Goal: Task Accomplishment & Management: Complete application form

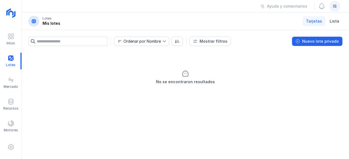
click at [113, 8] on div "Ayuda y comentarios is" at bounding box center [185, 6] width 327 height 13
click at [322, 43] on div "Nuevo lote privado" at bounding box center [320, 41] width 37 height 5
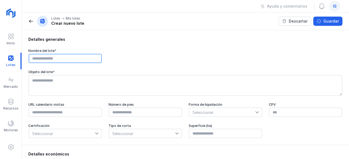
click at [59, 58] on input "text" at bounding box center [65, 58] width 73 height 9
type input "**********"
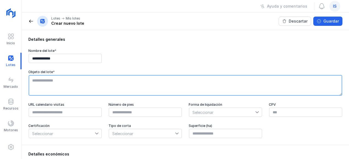
click at [59, 88] on textarea at bounding box center [186, 85] width 314 height 21
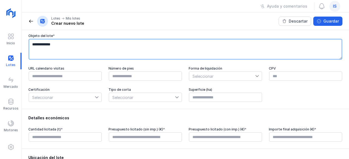
scroll to position [39, 0]
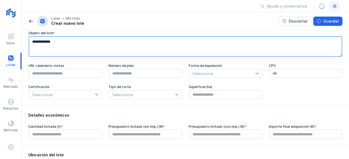
type textarea "**********"
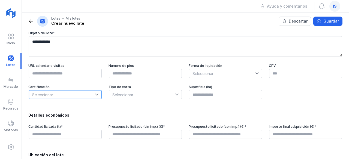
click at [87, 94] on span "Seleccionar" at bounding box center [62, 95] width 66 height 9
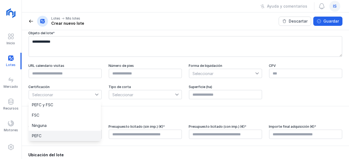
click at [44, 133] on li "PEFC" at bounding box center [65, 136] width 72 height 10
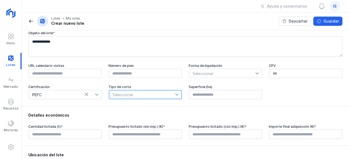
click at [130, 98] on span "Seleccionar" at bounding box center [142, 95] width 66 height 9
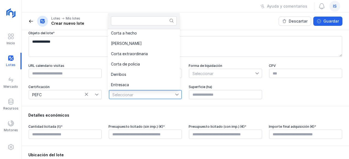
scroll to position [0, 0]
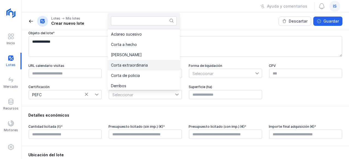
click at [131, 68] on li "Corta extraordinaria" at bounding box center [144, 65] width 72 height 10
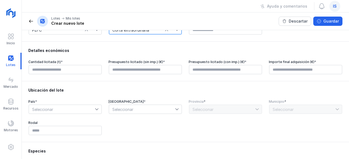
scroll to position [104, 0]
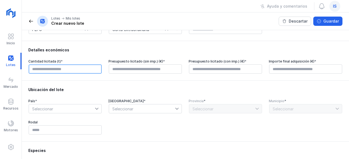
click at [76, 67] on input "text" at bounding box center [65, 69] width 73 height 9
type input "******"
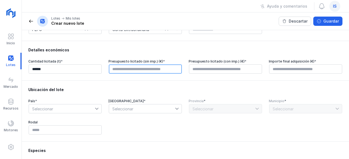
click at [122, 71] on input "text" at bounding box center [145, 69] width 73 height 9
type input "*********"
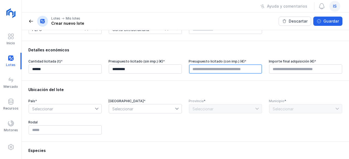
click at [208, 69] on input "text" at bounding box center [225, 69] width 73 height 9
type input "*********"
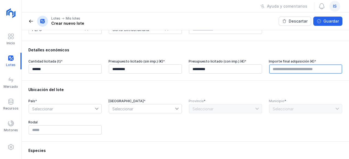
click at [294, 69] on input "text" at bounding box center [305, 69] width 73 height 9
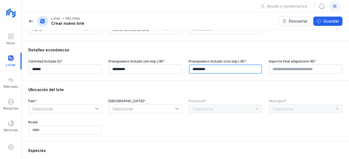
type input "****"
click at [196, 69] on input "*********" at bounding box center [225, 69] width 73 height 9
type input "******"
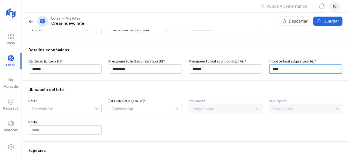
click at [309, 72] on input "****" at bounding box center [305, 69] width 73 height 9
click at [305, 69] on input "****" at bounding box center [305, 69] width 73 height 9
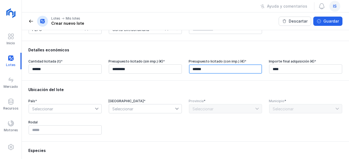
click at [215, 73] on input "******" at bounding box center [225, 69] width 73 height 9
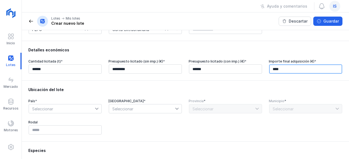
click at [303, 67] on input "****" at bounding box center [305, 69] width 73 height 9
drag, startPoint x: 253, startPoint y: 72, endPoint x: 209, endPoint y: 71, distance: 43.4
click at [209, 71] on div "Cantidad licitada (t) * ****** Presupuesto licitado (sin imp.) (€) * ********* …" at bounding box center [185, 66] width 314 height 15
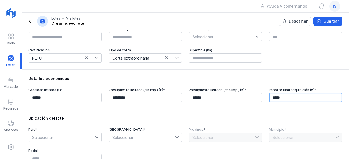
scroll to position [71, 0]
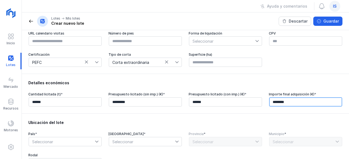
type input "*********"
click at [302, 104] on input "*********" at bounding box center [305, 102] width 73 height 9
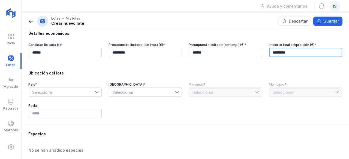
scroll to position [122, 0]
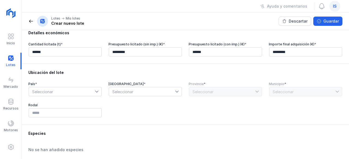
click at [79, 94] on span "Seleccionar" at bounding box center [62, 92] width 66 height 9
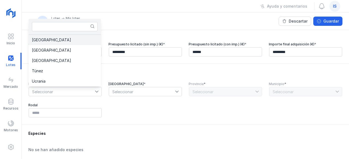
click at [56, 41] on li "España" at bounding box center [65, 40] width 72 height 10
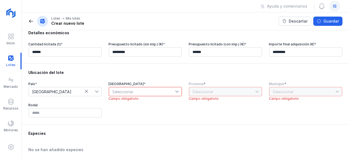
click at [175, 93] on icon at bounding box center [177, 92] width 4 height 4
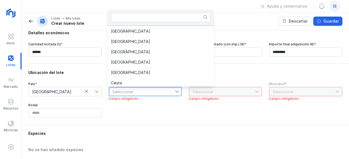
scroll to position [52, 0]
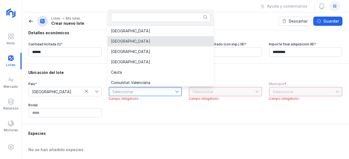
click at [136, 41] on span "Castilla y León" at bounding box center [130, 42] width 39 height 4
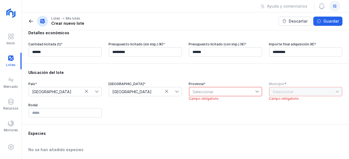
click at [255, 93] on icon at bounding box center [257, 92] width 4 height 4
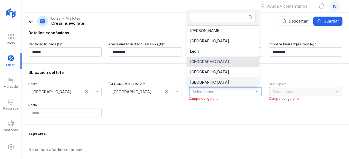
scroll to position [1, 0]
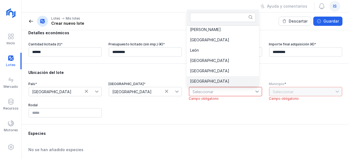
click at [208, 81] on li "Segovia" at bounding box center [223, 81] width 72 height 10
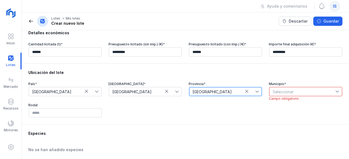
click at [285, 89] on span "Seleccionar" at bounding box center [302, 92] width 66 height 9
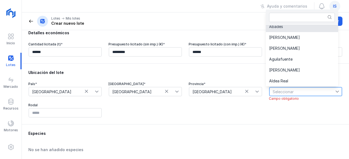
scroll to position [0, 0]
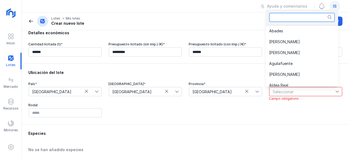
click at [282, 14] on input "text" at bounding box center [302, 17] width 66 height 9
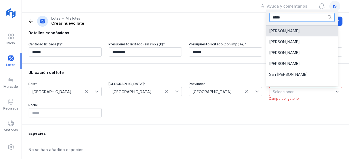
type input "*****"
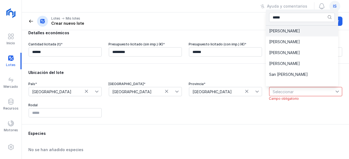
click at [277, 37] on li "Fresneda de Cuéllar" at bounding box center [302, 42] width 72 height 11
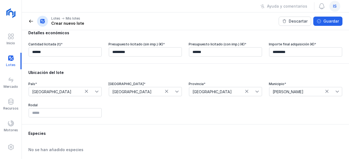
click at [280, 102] on div "País * España Comunidad autónoma * Castilla y León Provincia * Segovia Municipi…" at bounding box center [185, 100] width 314 height 36
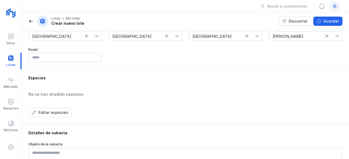
scroll to position [178, 0]
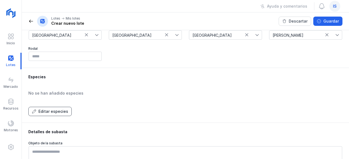
click at [52, 110] on div "Editar especies" at bounding box center [53, 111] width 30 height 5
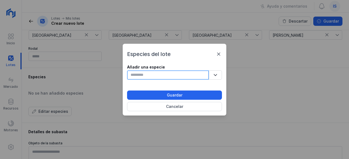
click at [168, 77] on input "text" at bounding box center [168, 75] width 82 height 9
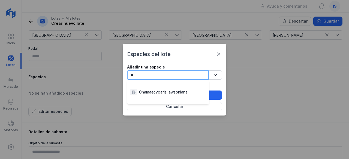
type input "*"
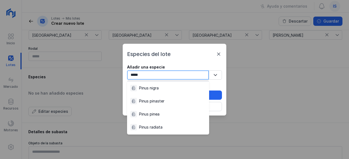
scroll to position [44, 0]
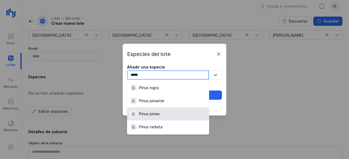
type input "*****"
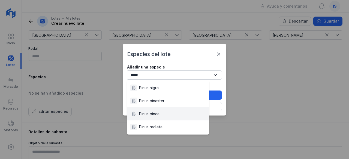
click at [154, 112] on div "Pinus pinea" at bounding box center [149, 114] width 20 height 5
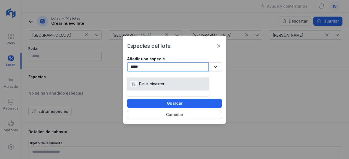
type input "*****"
click at [167, 90] on li "Pinus pinaster" at bounding box center [168, 84] width 82 height 13
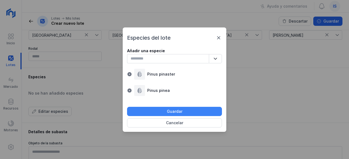
click at [169, 110] on div "Guardar" at bounding box center [175, 111] width 16 height 5
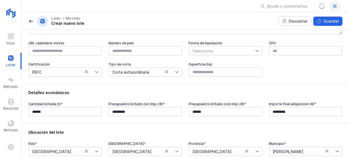
scroll to position [62, 0]
click at [334, 20] on div "Guardar" at bounding box center [331, 21] width 16 height 5
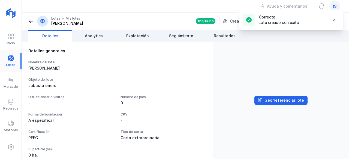
click at [10, 60] on div at bounding box center [11, 61] width 22 height 17
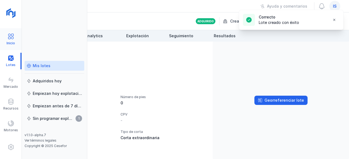
click at [14, 35] on span at bounding box center [11, 36] width 7 height 7
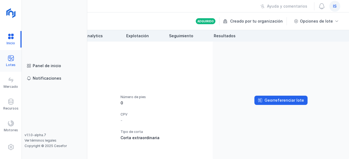
click at [8, 58] on span at bounding box center [11, 58] width 7 height 7
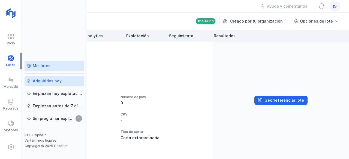
click at [38, 85] on link "Adquiridos hoy" at bounding box center [55, 81] width 60 height 10
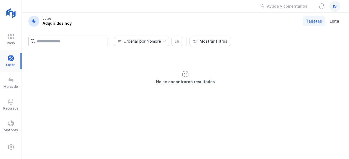
click at [14, 62] on div at bounding box center [11, 61] width 22 height 17
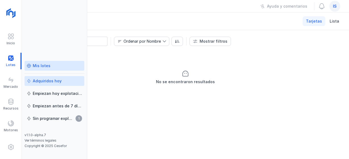
click at [43, 65] on div "Mis lotes" at bounding box center [42, 65] width 18 height 5
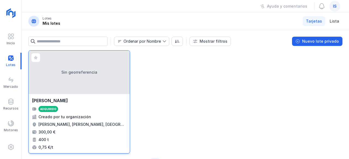
scroll to position [5, 0]
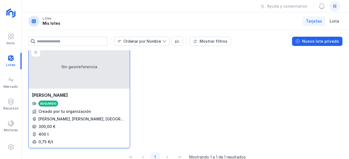
click at [81, 76] on div "Sin georreferencia" at bounding box center [79, 67] width 101 height 44
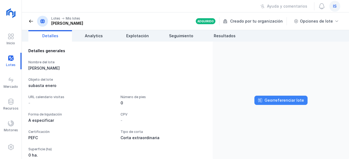
click at [299, 101] on div "Georreferenciar lote" at bounding box center [284, 100] width 40 height 5
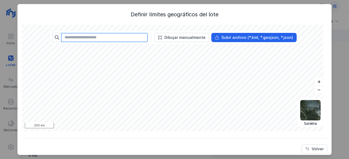
click at [94, 39] on input "text" at bounding box center [104, 37] width 87 height 9
click at [94, 39] on input "*" at bounding box center [104, 37] width 87 height 9
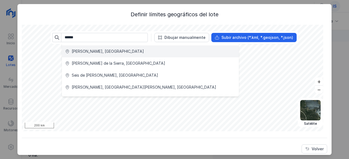
click at [93, 55] on li "Cuéllar, España" at bounding box center [150, 52] width 177 height 12
type input "**********"
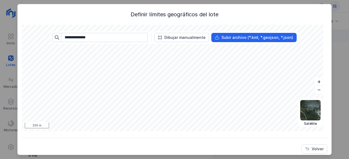
click at [283, 159] on html "Inicio Lotes Mercado Recursos Motores Mis lotes Adquiridos hoy Empiezan hoy exp…" at bounding box center [174, 79] width 349 height 159
click at [315, 87] on button "–" at bounding box center [319, 90] width 8 height 8
click at [317, 81] on button "+" at bounding box center [319, 82] width 8 height 8
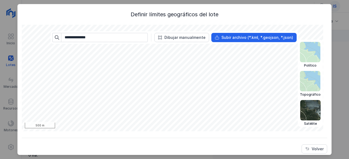
click at [310, 82] on img at bounding box center [310, 81] width 20 height 20
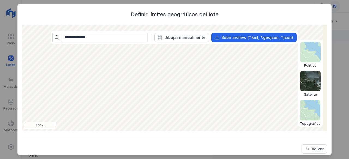
click at [308, 85] on img at bounding box center [310, 81] width 20 height 20
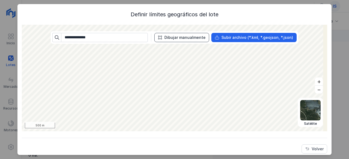
click at [185, 38] on div "Dibujar manualmente" at bounding box center [184, 37] width 41 height 5
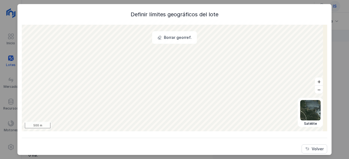
click at [333, 22] on body "Inicio Lotes Mercado Recursos Motores Mis lotes Adquiridos hoy Empiezan hoy exp…" at bounding box center [174, 79] width 349 height 159
click at [312, 150] on div "Volver" at bounding box center [318, 149] width 12 height 5
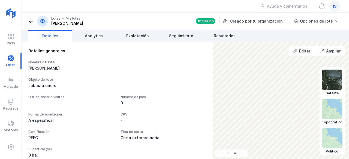
click at [335, 82] on img at bounding box center [332, 80] width 20 height 20
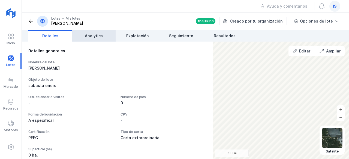
click at [98, 32] on link "Analytics" at bounding box center [94, 35] width 44 height 11
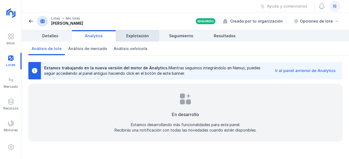
click at [142, 40] on link "Explotación" at bounding box center [138, 35] width 44 height 11
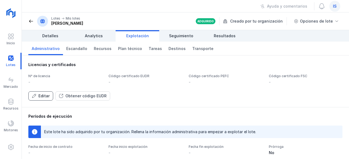
click at [40, 98] on div "Editar" at bounding box center [43, 96] width 11 height 5
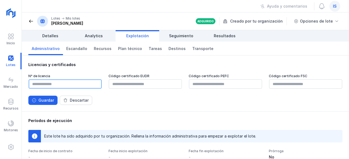
click at [47, 80] on input "text" at bounding box center [65, 84] width 73 height 9
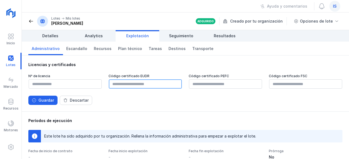
click at [134, 86] on input "text" at bounding box center [145, 84] width 73 height 9
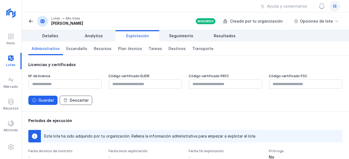
click at [76, 98] on div "Descartar" at bounding box center [79, 100] width 19 height 5
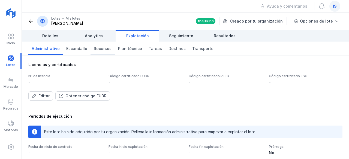
click at [94, 50] on span "Recursos" at bounding box center [103, 48] width 18 height 5
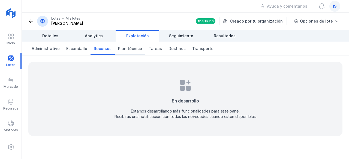
click at [127, 51] on span "Plan técnico" at bounding box center [130, 48] width 24 height 5
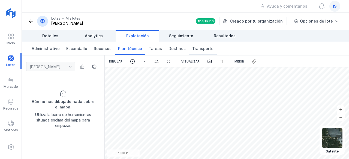
click at [197, 47] on span "Transporte" at bounding box center [202, 48] width 21 height 5
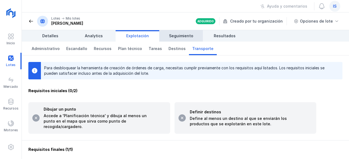
click at [179, 37] on span "Seguimiento" at bounding box center [181, 35] width 24 height 5
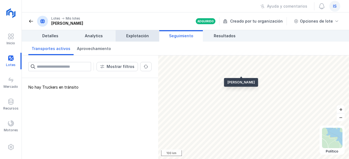
click at [133, 37] on span "Explotación" at bounding box center [137, 35] width 23 height 5
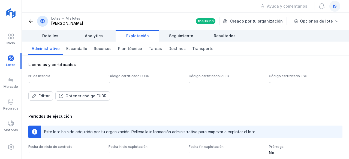
click at [82, 123] on div "Períodos de ejecución Este lote ha sido adquirido por tu organización. Rellena …" at bounding box center [185, 143] width 314 height 58
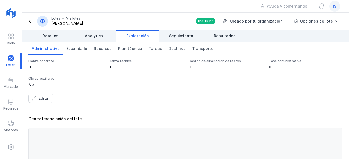
scroll to position [141, 0]
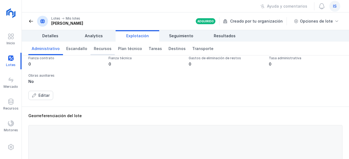
click at [108, 49] on link "Recursos" at bounding box center [103, 49] width 24 height 14
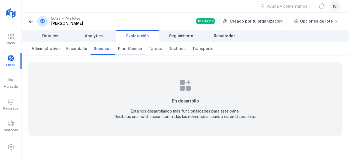
click at [137, 49] on link "Plan técnico" at bounding box center [130, 49] width 31 height 14
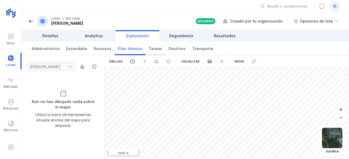
click at [153, 49] on span "Tareas" at bounding box center [155, 48] width 13 height 5
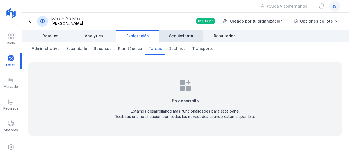
click at [186, 39] on link "Seguimiento" at bounding box center [181, 35] width 44 height 11
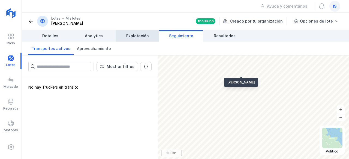
click at [132, 38] on span "Explotación" at bounding box center [137, 35] width 23 height 5
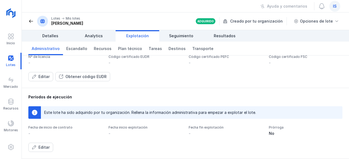
scroll to position [10, 0]
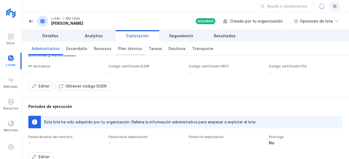
click at [121, 51] on span "Plan técnico" at bounding box center [130, 48] width 24 height 5
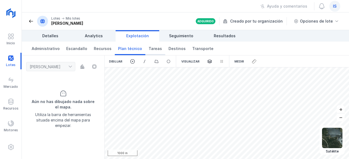
click at [149, 49] on span "Tareas" at bounding box center [155, 48] width 13 height 5
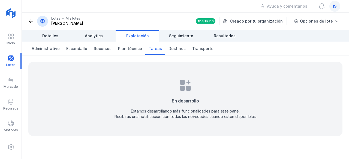
click at [158, 50] on link "Tareas" at bounding box center [155, 49] width 20 height 14
click at [168, 51] on span "Destinos" at bounding box center [176, 48] width 17 height 5
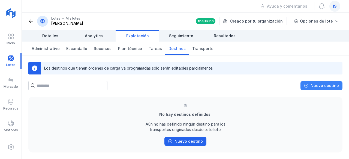
click at [325, 88] on div "Nuevo destino" at bounding box center [325, 85] width 28 height 5
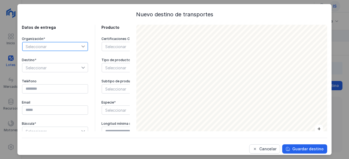
click at [62, 49] on span "Seleccionar" at bounding box center [51, 46] width 59 height 9
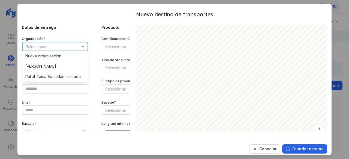
click at [62, 49] on span "Seleccionar" at bounding box center [51, 46] width 59 height 9
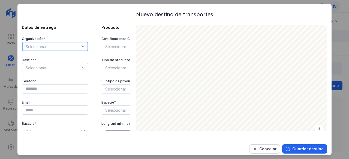
click at [62, 49] on span "Seleccionar" at bounding box center [51, 46] width 59 height 9
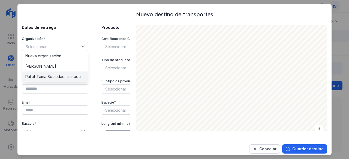
click at [48, 74] on li "Pallet Tama Sociedad Limitada" at bounding box center [55, 77] width 66 height 10
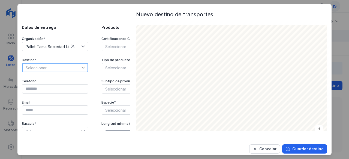
click at [49, 67] on span "Seleccionar" at bounding box center [51, 68] width 59 height 9
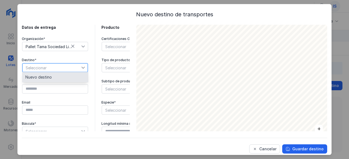
click at [47, 75] on li "Nuevo destino" at bounding box center [55, 77] width 66 height 10
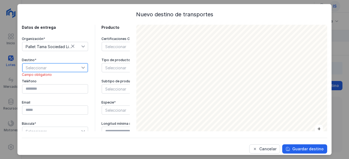
click at [57, 65] on span "Seleccionar" at bounding box center [51, 68] width 59 height 9
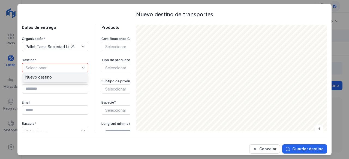
click at [50, 78] on span "Nuevo destino" at bounding box center [38, 78] width 26 height 4
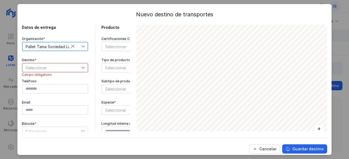
click at [64, 49] on span "Pallet Tama Sociedad Limitada" at bounding box center [51, 46] width 59 height 9
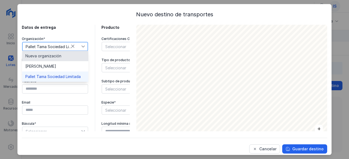
click at [48, 59] on li "Nueva organización" at bounding box center [55, 56] width 66 height 10
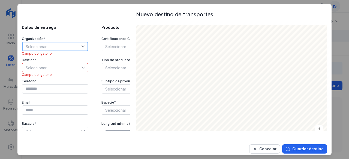
click at [65, 46] on span "Seleccionar" at bounding box center [51, 46] width 59 height 9
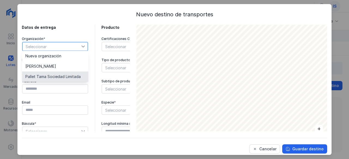
click at [42, 74] on li "Pallet Tama Sociedad Limitada" at bounding box center [55, 77] width 66 height 10
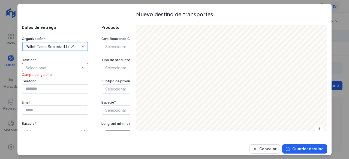
click at [38, 66] on span "Seleccionar" at bounding box center [51, 68] width 59 height 9
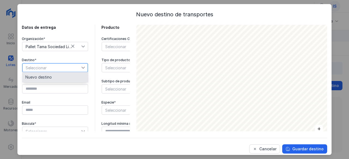
click at [53, 78] on li "Nuevo destino" at bounding box center [55, 77] width 66 height 10
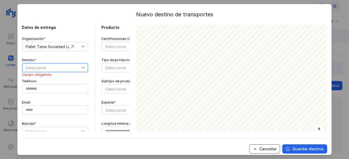
click at [262, 149] on div "Cancelar" at bounding box center [267, 149] width 17 height 5
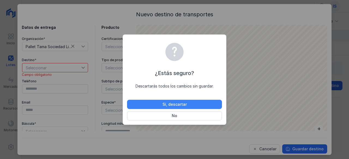
click at [165, 103] on div "Sí, descartar" at bounding box center [174, 104] width 24 height 5
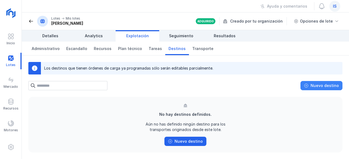
click at [314, 87] on div "Nuevo destino" at bounding box center [325, 85] width 28 height 5
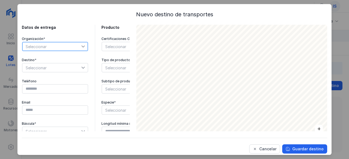
click at [62, 44] on span "Seleccionar" at bounding box center [51, 46] width 59 height 9
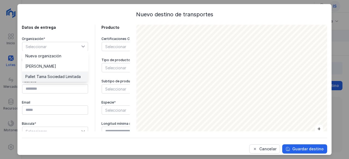
click at [41, 74] on li "Pallet Tama Sociedad Limitada" at bounding box center [55, 77] width 66 height 10
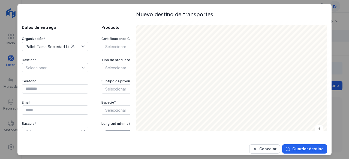
drag, startPoint x: 49, startPoint y: 60, endPoint x: 49, endPoint y: 62, distance: 2.7
click at [49, 62] on div "Destino * Seleccionar" at bounding box center [55, 65] width 67 height 15
drag, startPoint x: 49, startPoint y: 62, endPoint x: 53, endPoint y: 71, distance: 9.3
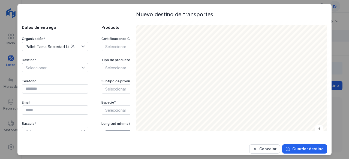
click at [53, 71] on div "Destino * Seleccionar" at bounding box center [55, 65] width 67 height 15
click at [53, 71] on span "Seleccionar" at bounding box center [51, 68] width 59 height 9
click at [42, 92] on li "Tama" at bounding box center [55, 88] width 66 height 10
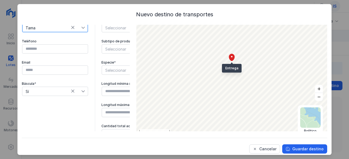
scroll to position [41, 0]
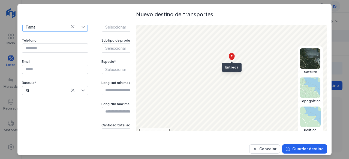
click at [301, 54] on img at bounding box center [310, 59] width 20 height 20
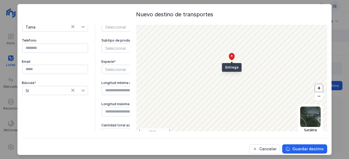
click at [315, 88] on button "+" at bounding box center [319, 88] width 8 height 8
click at [315, 97] on button "–" at bounding box center [319, 96] width 8 height 8
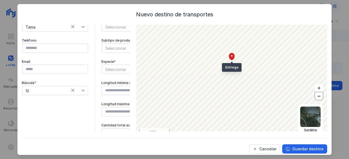
click at [315, 97] on button "–" at bounding box center [319, 96] width 8 height 8
click at [315, 86] on button "+" at bounding box center [319, 88] width 8 height 8
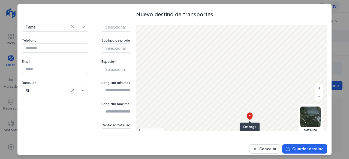
click at [240, 150] on div "Nuevo destino de transportes Datos de entrega Organización * Pallet Tama Socied…" at bounding box center [174, 83] width 305 height 144
click at [244, 153] on div "Nuevo destino de transportes Datos de entrega Organización * Pallet Tama Socied…" at bounding box center [174, 83] width 305 height 144
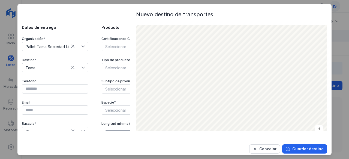
click at [74, 64] on span "Tama" at bounding box center [51, 68] width 59 height 9
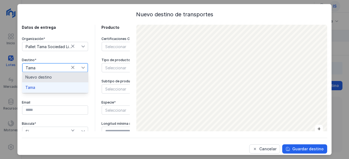
click at [60, 77] on li "Nuevo destino" at bounding box center [55, 77] width 66 height 10
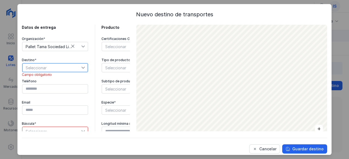
click at [74, 66] on span "Seleccionar" at bounding box center [51, 68] width 59 height 9
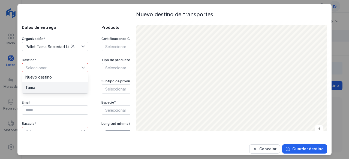
click at [55, 86] on li "Tama" at bounding box center [55, 88] width 66 height 10
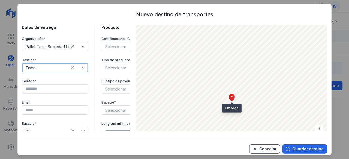
click at [263, 149] on div "Cancelar" at bounding box center [267, 149] width 17 height 5
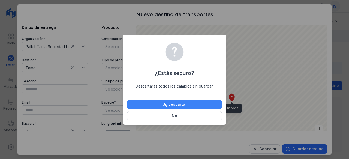
click at [202, 105] on button "Sí, descartar" at bounding box center [174, 104] width 95 height 9
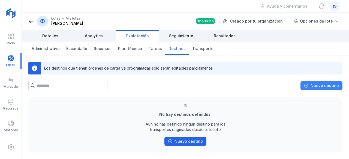
click at [311, 90] on button "Nuevo destino" at bounding box center [321, 85] width 42 height 9
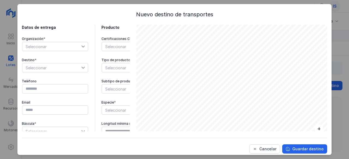
click at [74, 43] on span "Seleccionar" at bounding box center [51, 46] width 59 height 9
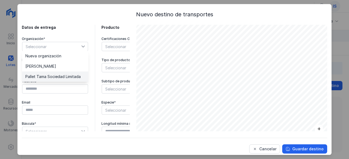
click at [48, 74] on li "Pallet Tama Sociedad Limitada" at bounding box center [55, 77] width 66 height 10
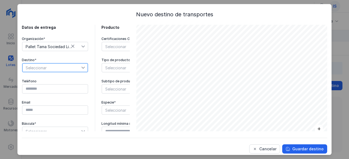
click at [46, 65] on span "Seleccionar" at bounding box center [51, 68] width 59 height 9
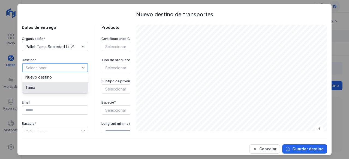
click at [44, 92] on li "Tama" at bounding box center [55, 88] width 66 height 10
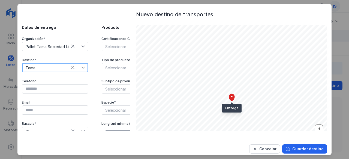
click at [315, 127] on button "+" at bounding box center [319, 129] width 8 height 8
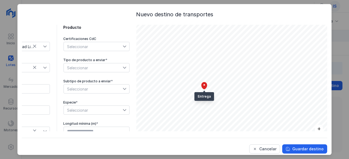
scroll to position [0, 51]
click at [73, 66] on span "Seleccionar" at bounding box center [93, 68] width 59 height 9
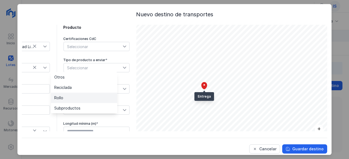
click at [69, 99] on li "Rollo" at bounding box center [84, 98] width 66 height 10
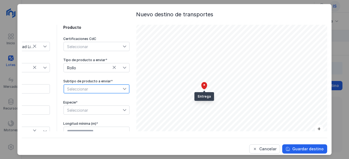
click at [77, 88] on span "Seleccionar" at bounding box center [93, 89] width 59 height 9
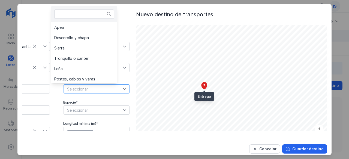
click at [77, 88] on span "Seleccionar" at bounding box center [93, 89] width 59 height 9
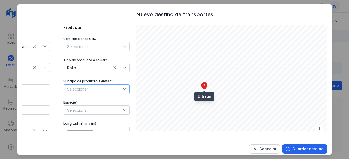
click at [77, 88] on span "Seleccionar" at bounding box center [93, 89] width 59 height 9
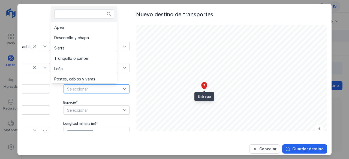
click at [77, 88] on span "Seleccionar" at bounding box center [93, 89] width 59 height 9
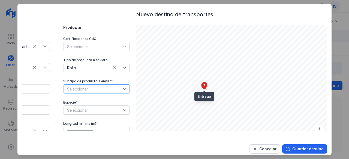
click at [77, 88] on span "Seleccionar" at bounding box center [93, 89] width 59 height 9
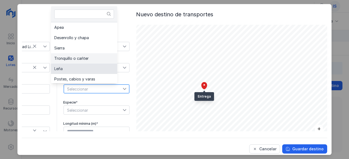
scroll to position [1, 0]
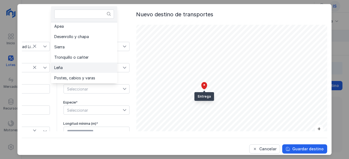
click at [75, 64] on li "Leña" at bounding box center [84, 68] width 66 height 10
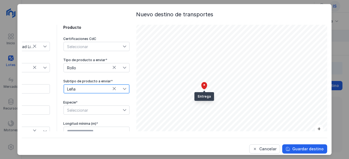
click at [65, 108] on span "Seleccionar" at bounding box center [93, 110] width 59 height 9
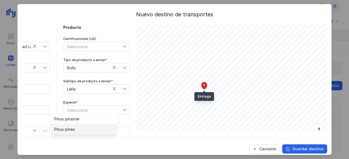
click at [69, 130] on span "Pinus pinea" at bounding box center [64, 130] width 20 height 4
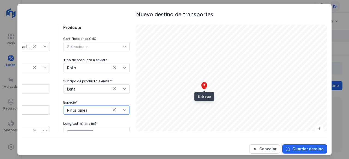
scroll to position [3, 51]
click at [77, 132] on div "Nuevo destino de transportes Datos de entrega Organización * Pallet Tama Socied…" at bounding box center [174, 83] width 305 height 144
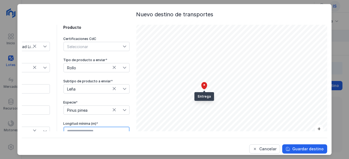
click at [74, 129] on input "text" at bounding box center [97, 131] width 66 height 9
type input "****"
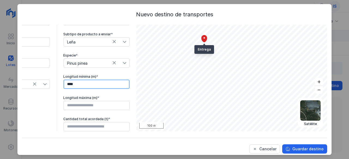
scroll to position [3, 0]
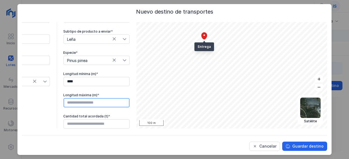
click at [83, 102] on input "text" at bounding box center [97, 102] width 66 height 9
type input "****"
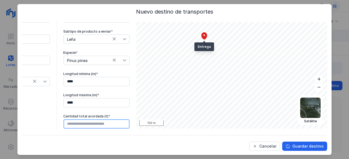
click at [82, 120] on input "text" at bounding box center [97, 124] width 66 height 9
type input "******"
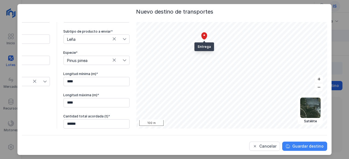
click at [303, 148] on div "Guardar destino" at bounding box center [307, 146] width 31 height 5
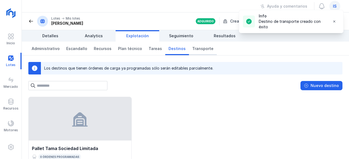
click at [192, 49] on span "Transporte" at bounding box center [202, 48] width 21 height 5
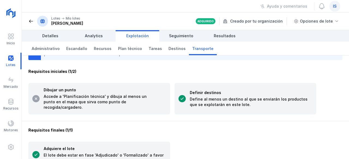
scroll to position [29, 0]
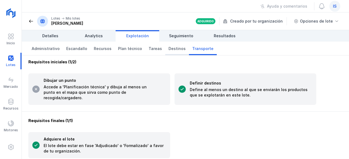
click at [169, 46] on span "Destinos" at bounding box center [176, 48] width 17 height 5
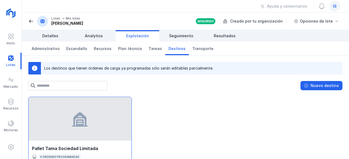
click at [89, 123] on div at bounding box center [80, 119] width 103 height 44
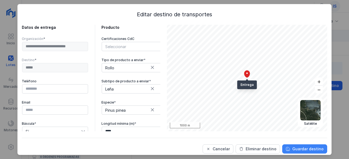
click at [303, 151] on div "Guardar destino" at bounding box center [307, 149] width 31 height 5
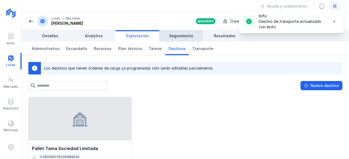
click at [188, 34] on span "Seguimiento" at bounding box center [181, 35] width 24 height 5
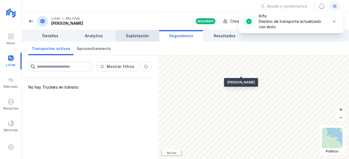
click at [154, 34] on link "Explotación" at bounding box center [138, 35] width 44 height 11
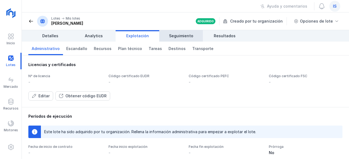
click at [187, 38] on span "Seguimiento" at bounding box center [181, 35] width 24 height 5
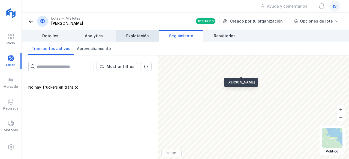
click at [134, 30] on link "Explotación" at bounding box center [138, 35] width 44 height 11
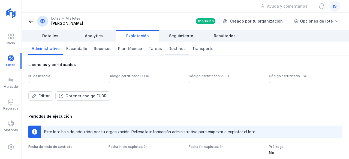
click at [165, 50] on link "Destinos" at bounding box center [177, 49] width 24 height 14
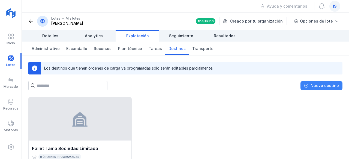
click at [325, 83] on div "Nuevo destino" at bounding box center [325, 85] width 28 height 5
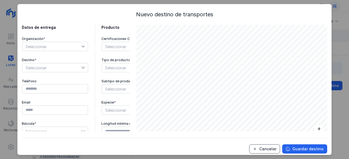
click at [271, 147] on div "Cancelar" at bounding box center [267, 149] width 17 height 5
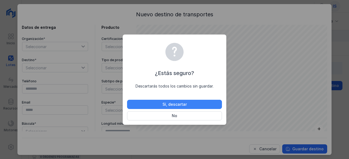
click at [188, 104] on button "Sí, descartar" at bounding box center [174, 104] width 95 height 9
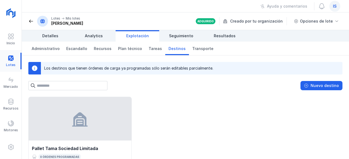
click at [4, 59] on div at bounding box center [11, 61] width 22 height 17
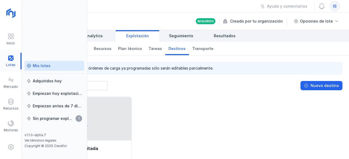
click at [4, 59] on div at bounding box center [11, 61] width 22 height 17
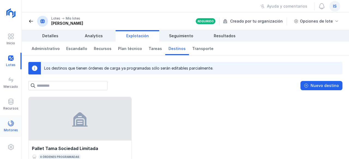
click at [14, 119] on div "Motores" at bounding box center [11, 126] width 22 height 17
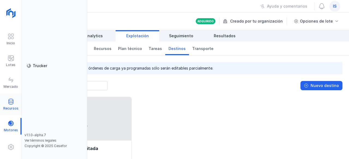
click at [11, 105] on span at bounding box center [11, 102] width 7 height 7
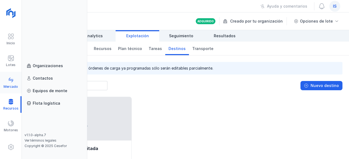
click at [9, 81] on span at bounding box center [11, 80] width 7 height 7
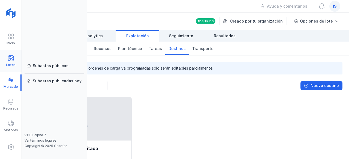
click at [9, 56] on span at bounding box center [11, 58] width 7 height 7
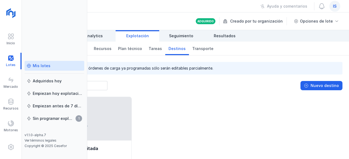
click at [169, 115] on div "Pallet Tama Sociedad Limitada 0 órdenes programadas 0 de 300 t. enviadas Rollo,…" at bounding box center [185, 145] width 314 height 97
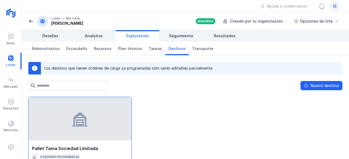
scroll to position [41, 0]
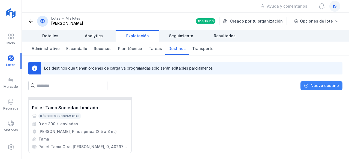
click at [335, 84] on div "Nuevo destino" at bounding box center [325, 85] width 28 height 5
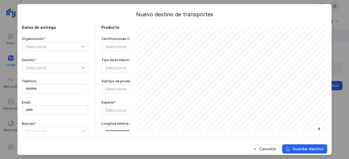
click at [76, 55] on div "Organización * Seleccionar Destino * Seleccionar Teléfono Email Báscula * Selec…" at bounding box center [55, 87] width 67 height 100
click at [73, 49] on span "Seleccionar" at bounding box center [51, 46] width 59 height 9
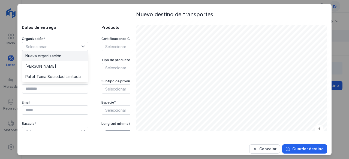
click at [56, 58] on span "Nueva organización" at bounding box center [43, 56] width 36 height 4
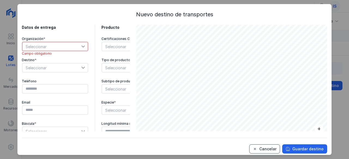
click at [262, 146] on button "Cancelar" at bounding box center [264, 149] width 31 height 9
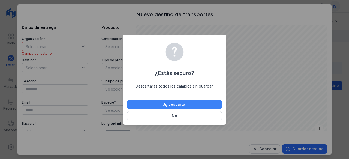
click at [174, 105] on div "Sí, descartar" at bounding box center [174, 104] width 24 height 5
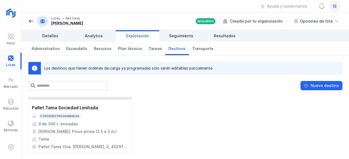
click at [12, 54] on div at bounding box center [11, 61] width 22 height 17
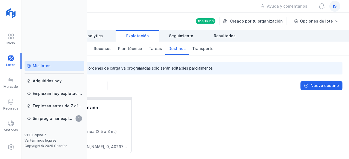
click at [122, 93] on div "Los destinos que tienen órdenes de carga ya programadas sólo serán editables pa…" at bounding box center [185, 108] width 327 height 104
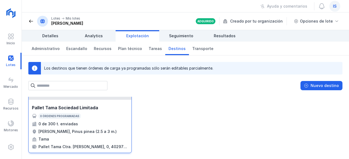
click at [83, 126] on div "Pallet Tama Sociedad Limitada 0 órdenes programadas 0 de 300 t. enviadas Rollo,…" at bounding box center [80, 127] width 96 height 45
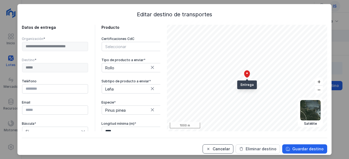
click at [219, 146] on button "Cancelar" at bounding box center [218, 149] width 31 height 9
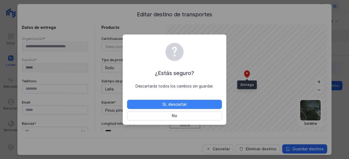
click at [182, 105] on div "Sí, descartar" at bounding box center [174, 104] width 24 height 5
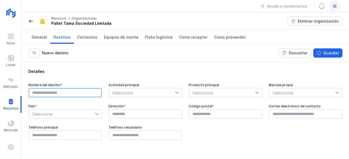
click at [52, 88] on input "text" at bounding box center [65, 92] width 73 height 9
type input "**********"
click at [124, 96] on span "Seleccionar" at bounding box center [142, 93] width 66 height 9
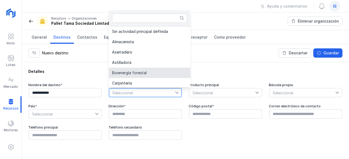
scroll to position [1, 0]
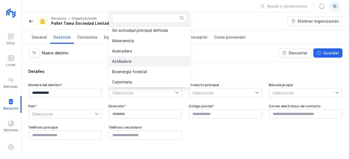
click at [135, 58] on li "Astilladora" at bounding box center [150, 61] width 82 height 10
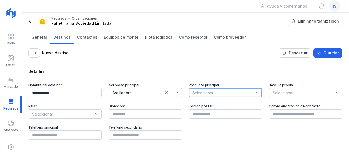
click at [213, 91] on span "Seleccionar" at bounding box center [222, 93] width 66 height 9
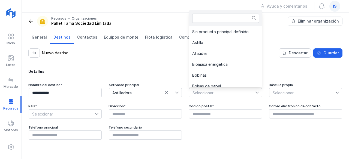
click at [42, 71] on div "Detalles" at bounding box center [185, 71] width 314 height 5
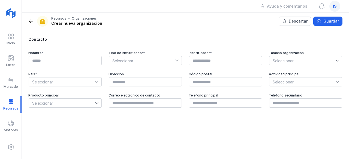
click at [31, 21] on span at bounding box center [30, 21] width 5 height 5
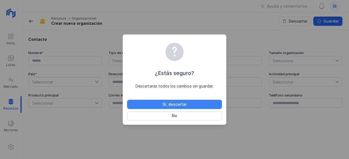
click at [182, 103] on div "Sí, descartar" at bounding box center [174, 104] width 24 height 5
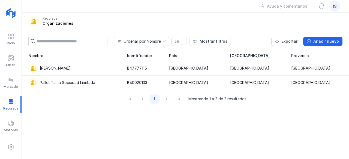
click at [85, 44] on input "text" at bounding box center [72, 41] width 71 height 9
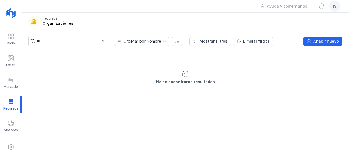
type input "*"
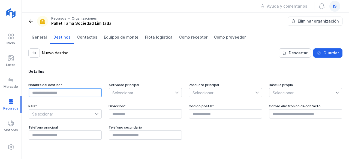
click at [60, 96] on input "text" at bounding box center [65, 92] width 73 height 9
type input "*"
click at [32, 43] on link "General" at bounding box center [39, 37] width 22 height 14
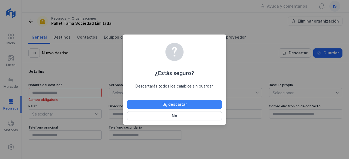
click at [181, 107] on div "Sí, descartar" at bounding box center [174, 104] width 24 height 5
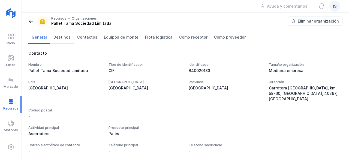
click at [60, 38] on span "Destinos" at bounding box center [61, 37] width 17 height 5
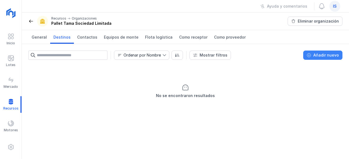
click at [329, 56] on div "Añadir nuevo" at bounding box center [326, 55] width 26 height 5
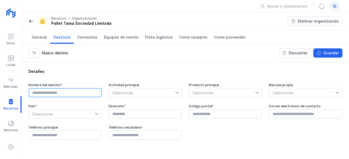
click at [87, 93] on input "text" at bounding box center [65, 92] width 73 height 9
type input "****"
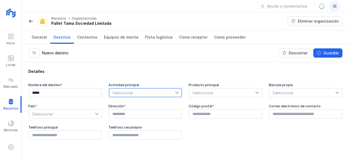
click at [126, 91] on span "Seleccionar" at bounding box center [142, 93] width 66 height 9
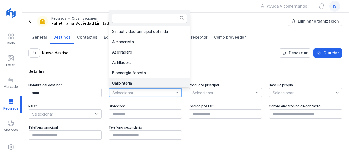
scroll to position [1, 0]
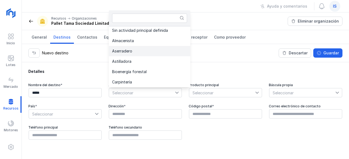
click at [132, 48] on li "Aserradero" at bounding box center [150, 51] width 82 height 10
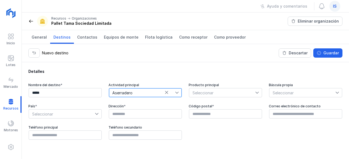
click at [221, 89] on span "Seleccionar" at bounding box center [222, 93] width 66 height 9
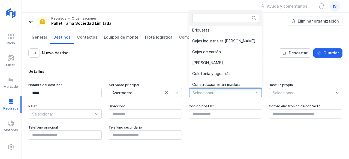
scroll to position [0, 0]
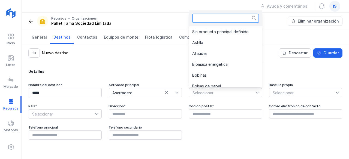
click at [218, 15] on input "text" at bounding box center [225, 18] width 67 height 9
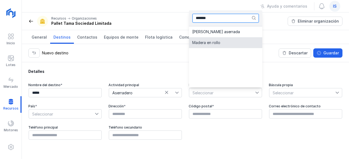
type input "******"
click at [218, 46] on li "Madera en rollo" at bounding box center [225, 42] width 73 height 11
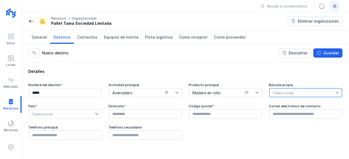
click at [290, 94] on span "Seleccionar" at bounding box center [302, 93] width 66 height 9
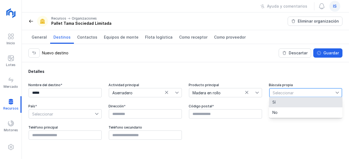
click at [283, 103] on li "Sí" at bounding box center [305, 102] width 73 height 10
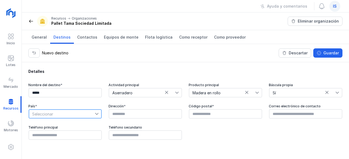
click at [89, 114] on span "Seleccionar" at bounding box center [62, 114] width 66 height 9
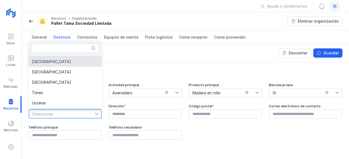
click at [69, 66] on li "[GEOGRAPHIC_DATA]" at bounding box center [65, 62] width 73 height 10
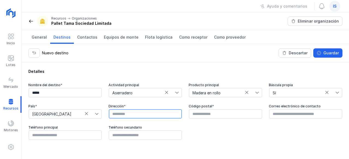
click at [146, 110] on input "text" at bounding box center [145, 114] width 73 height 9
paste input "**********"
type input "**********"
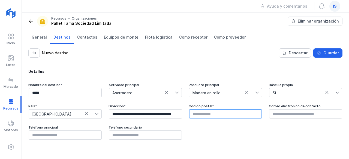
scroll to position [0, 0]
click at [212, 117] on input "text" at bounding box center [225, 114] width 73 height 9
type input "*****"
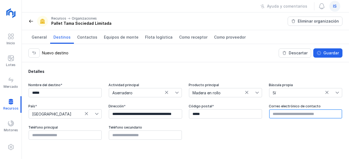
click at [291, 115] on input "text" at bounding box center [305, 114] width 73 height 9
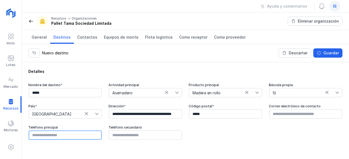
click at [78, 135] on input "text" at bounding box center [65, 135] width 73 height 9
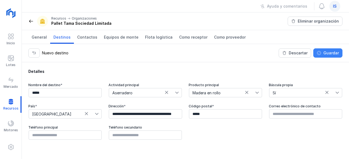
click at [339, 49] on button "Guardar" at bounding box center [327, 53] width 29 height 9
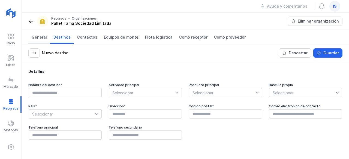
click at [39, 36] on span "General" at bounding box center [39, 37] width 15 height 5
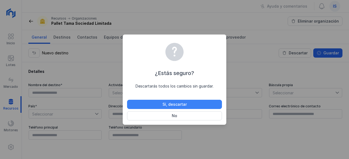
click at [170, 103] on div "Sí, descartar" at bounding box center [174, 104] width 24 height 5
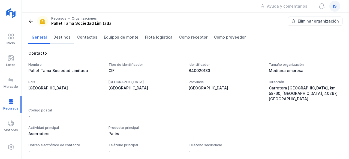
click at [67, 37] on span "Destinos" at bounding box center [61, 37] width 17 height 5
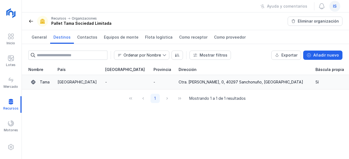
click at [269, 85] on td "Ctra. Cuéllar, 0, 40297 Sanchonuño, Segovia" at bounding box center [243, 82] width 137 height 14
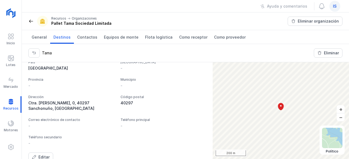
scroll to position [103, 0]
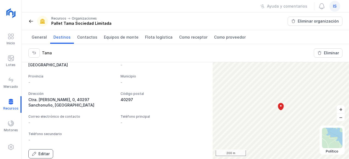
click at [40, 151] on button "Editar" at bounding box center [40, 154] width 25 height 9
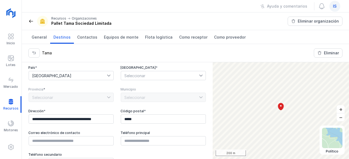
scroll to position [111, 0]
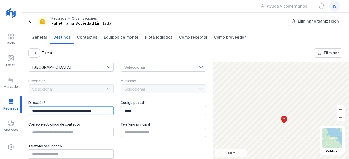
click at [57, 109] on input "**********" at bounding box center [71, 110] width 85 height 9
drag, startPoint x: 57, startPoint y: 109, endPoint x: 72, endPoint y: 110, distance: 14.5
click at [72, 110] on input "**********" at bounding box center [71, 110] width 85 height 9
click at [106, 112] on input "**********" at bounding box center [71, 110] width 85 height 9
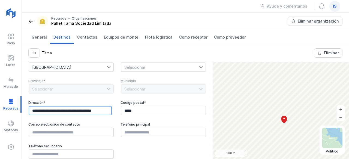
paste input "**********"
click at [106, 112] on input "**********" at bounding box center [70, 110] width 83 height 9
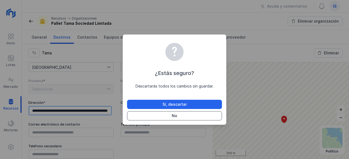
type input "**********"
click at [212, 116] on button "No" at bounding box center [174, 116] width 95 height 9
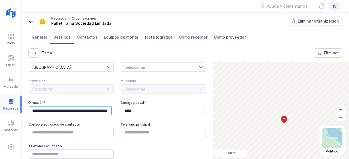
drag, startPoint x: 70, startPoint y: 109, endPoint x: 0, endPoint y: 110, distance: 70.3
click at [0, 110] on div "**********" at bounding box center [174, 79] width 349 height 159
click at [29, 110] on input "**********" at bounding box center [70, 110] width 83 height 9
click at [251, 98] on div "**********" at bounding box center [185, 110] width 327 height 97
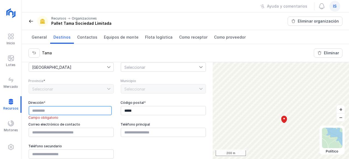
scroll to position [0, 0]
paste input "**********"
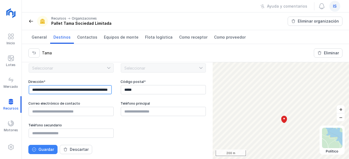
type input "**********"
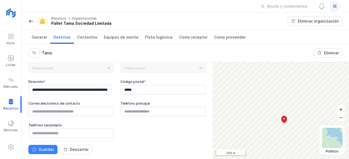
click at [52, 152] on button "Guardar" at bounding box center [42, 149] width 29 height 9
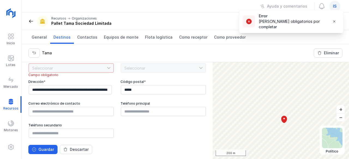
click at [91, 64] on div "Seleccionar" at bounding box center [71, 68] width 86 height 10
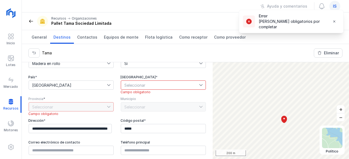
scroll to position [92, 0]
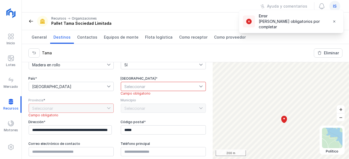
click at [132, 93] on li "Campo obligatorio" at bounding box center [164, 94] width 86 height 4
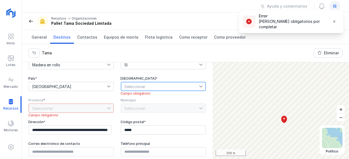
click at [132, 87] on span "Seleccionar" at bounding box center [160, 86] width 78 height 9
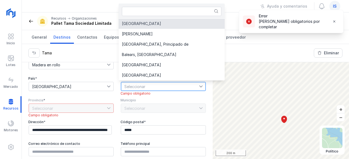
scroll to position [0, 0]
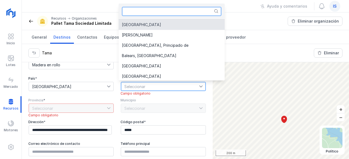
click at [150, 15] on input "text" at bounding box center [172, 11] width 100 height 9
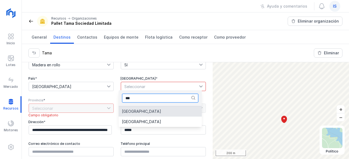
type input "***"
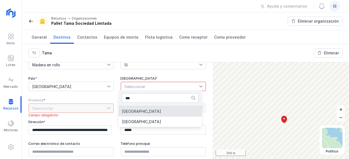
click at [141, 113] on span "[GEOGRAPHIC_DATA]" at bounding box center [141, 112] width 39 height 4
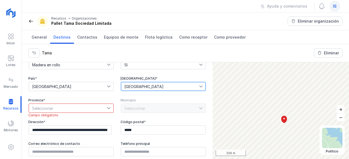
click at [63, 106] on span "Seleccionar" at bounding box center [68, 108] width 78 height 9
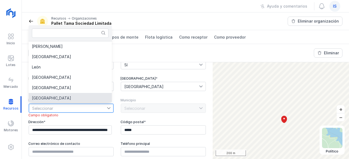
scroll to position [1, 0]
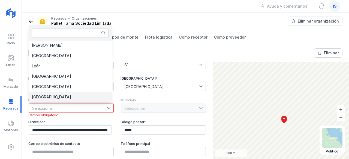
click at [43, 96] on span "[GEOGRAPHIC_DATA]" at bounding box center [51, 97] width 39 height 4
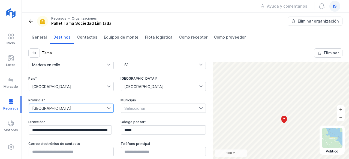
scroll to position [132, 0]
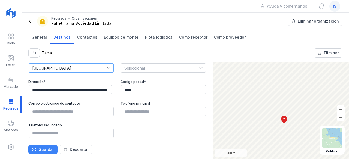
click at [50, 148] on div "Guardar" at bounding box center [46, 149] width 16 height 5
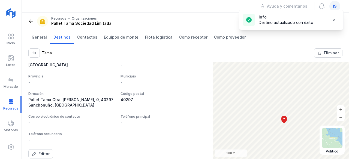
scroll to position [108, 0]
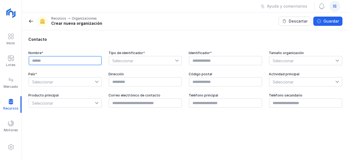
click at [73, 65] on input "text" at bounding box center [65, 60] width 73 height 9
type input "**********"
click at [145, 62] on span "Seleccionar" at bounding box center [142, 60] width 66 height 9
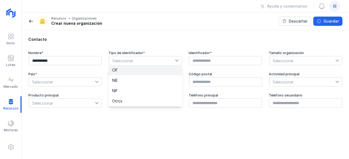
click at [121, 74] on li "CIF" at bounding box center [145, 70] width 73 height 10
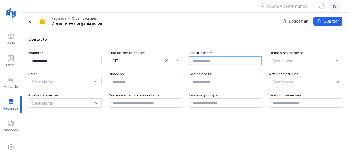
click at [202, 62] on input "text" at bounding box center [225, 60] width 73 height 9
type input "*********"
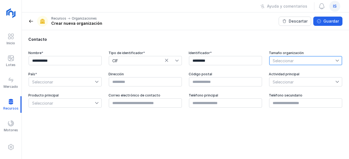
click at [303, 65] on span "Seleccionar" at bounding box center [302, 60] width 66 height 9
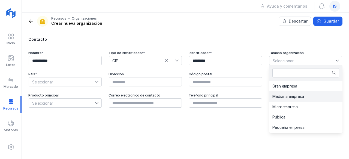
click at [288, 99] on span "Mediana empresa" at bounding box center [288, 97] width 32 height 4
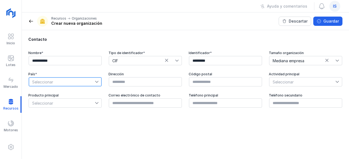
click at [58, 83] on span "Seleccionar" at bounding box center [62, 82] width 66 height 9
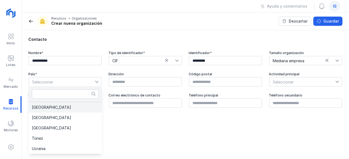
click at [48, 107] on li "España" at bounding box center [65, 108] width 73 height 10
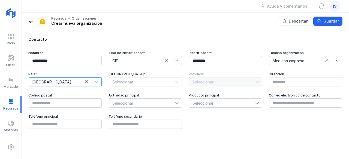
click at [152, 80] on span "Seleccionar" at bounding box center [142, 82] width 66 height 9
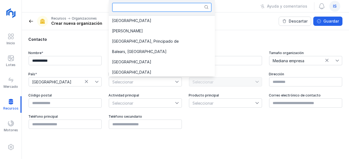
click at [146, 5] on input "text" at bounding box center [162, 7] width 100 height 9
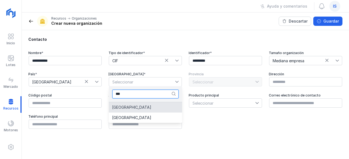
type input "***"
click at [141, 108] on li "Castilla y León" at bounding box center [145, 108] width 73 height 10
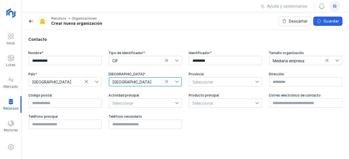
click at [226, 76] on div "Provincia" at bounding box center [226, 74] width 74 height 4
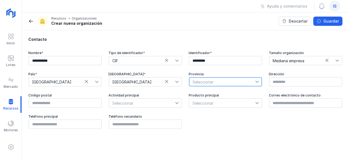
click at [225, 80] on span "Seleccionar" at bounding box center [222, 82] width 66 height 9
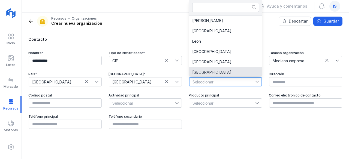
scroll to position [1, 0]
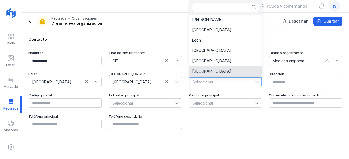
click at [204, 71] on span "Segovia" at bounding box center [211, 72] width 39 height 4
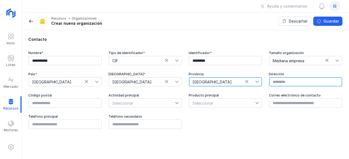
click at [304, 81] on input "text" at bounding box center [305, 81] width 73 height 9
paste input "**********"
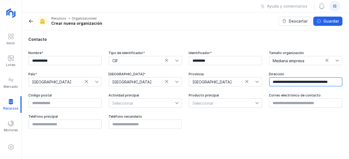
scroll to position [0, 0]
paste input "**********"
type input "**********"
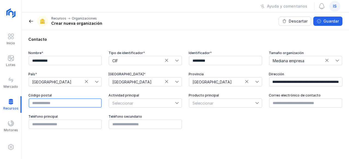
scroll to position [0, 0]
click at [66, 103] on input "text" at bounding box center [65, 103] width 73 height 9
type input "*****"
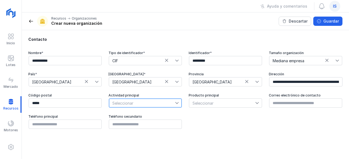
click at [142, 104] on span "Seleccionar" at bounding box center [142, 103] width 66 height 9
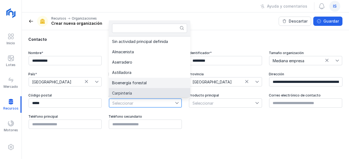
scroll to position [1, 0]
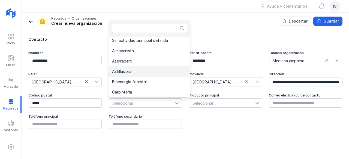
click at [134, 71] on li "Astilladora" at bounding box center [150, 72] width 82 height 10
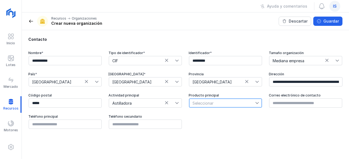
click at [218, 105] on span "Seleccionar" at bounding box center [222, 103] width 66 height 9
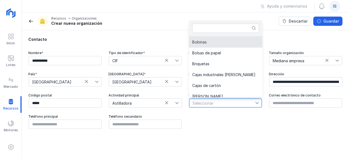
scroll to position [349, 0]
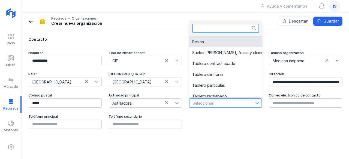
click at [221, 29] on input "text" at bounding box center [225, 28] width 67 height 9
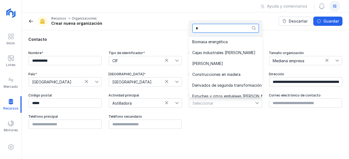
click at [221, 29] on input "*" at bounding box center [225, 28] width 67 height 9
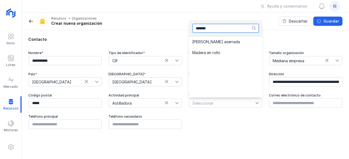
scroll to position [0, 0]
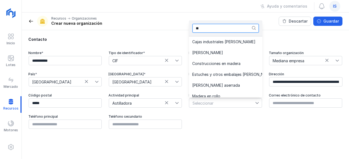
type input "*"
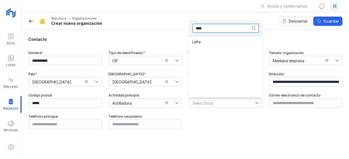
type input "****"
click at [226, 38] on li "Leña" at bounding box center [225, 42] width 73 height 11
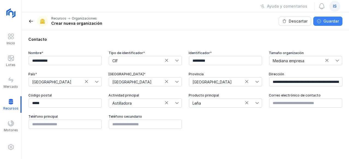
click at [328, 21] on div "Guardar" at bounding box center [331, 21] width 16 height 5
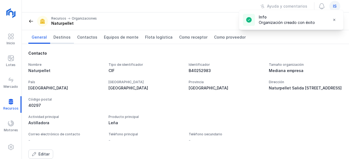
click at [62, 33] on link "Destinos" at bounding box center [62, 37] width 24 height 14
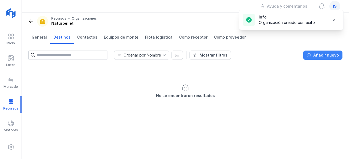
click at [322, 58] on button "Añadir nuevo" at bounding box center [322, 55] width 39 height 9
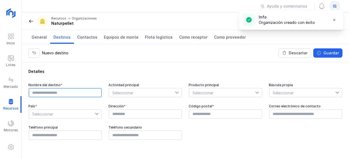
click at [51, 95] on input "text" at bounding box center [65, 92] width 73 height 9
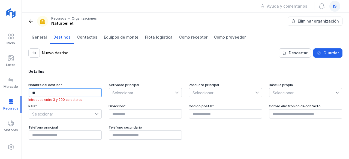
type input "*"
paste input "**********"
click at [58, 92] on input "**********" at bounding box center [65, 92] width 73 height 9
type input "**********"
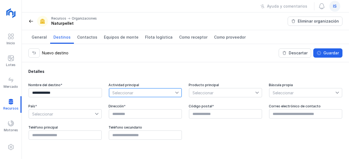
click at [141, 94] on span "Seleccionar" at bounding box center [142, 93] width 66 height 9
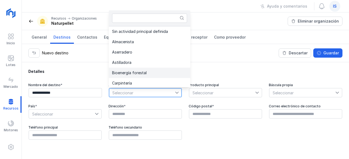
scroll to position [1, 0]
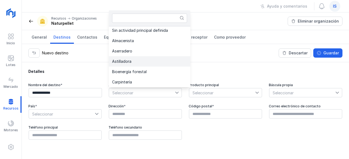
click at [129, 63] on span "Astilladora" at bounding box center [121, 62] width 19 height 4
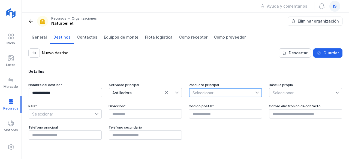
click at [230, 92] on span "Seleccionar" at bounding box center [222, 93] width 66 height 9
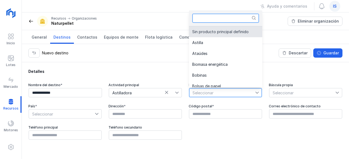
click at [218, 18] on input "text" at bounding box center [225, 18] width 67 height 9
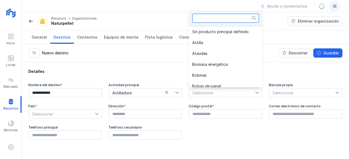
type input "*"
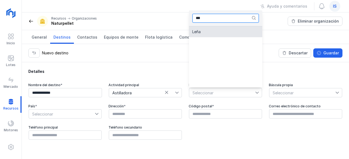
type input "***"
click at [209, 30] on li "Leña" at bounding box center [225, 31] width 73 height 11
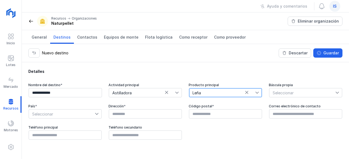
click at [310, 95] on span "Seleccionar" at bounding box center [302, 93] width 66 height 9
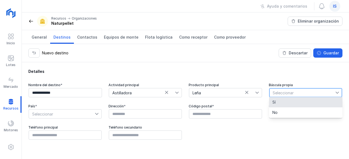
click at [273, 101] on span "Sí" at bounding box center [273, 103] width 3 height 4
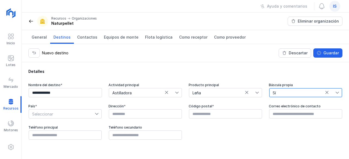
click at [324, 93] on span "Sí" at bounding box center [302, 93] width 66 height 9
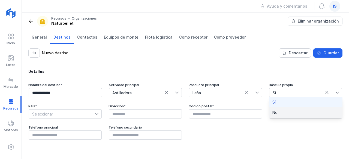
click at [294, 113] on li "No" at bounding box center [305, 113] width 73 height 10
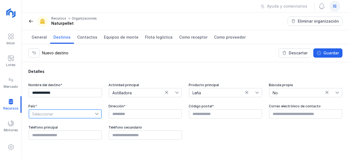
click at [72, 111] on span "Seleccionar" at bounding box center [62, 114] width 66 height 9
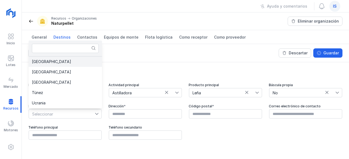
click at [59, 58] on li "España" at bounding box center [65, 62] width 73 height 10
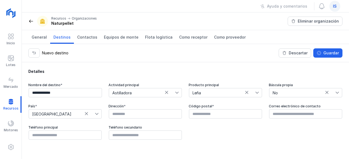
click at [122, 108] on div "Dirección *" at bounding box center [146, 106] width 74 height 4
click at [122, 112] on input "text" at bounding box center [145, 114] width 73 height 9
paste input "**********"
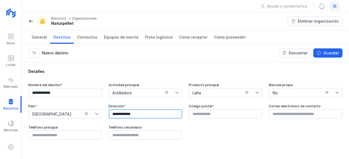
paste input "**********"
type input "**********"
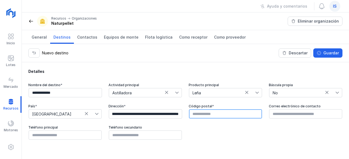
scroll to position [0, 0]
click at [212, 115] on input "text" at bounding box center [225, 114] width 73 height 9
type input "*****"
click at [330, 46] on div "Nuevo destino Descartar Guardar" at bounding box center [185, 53] width 327 height 18
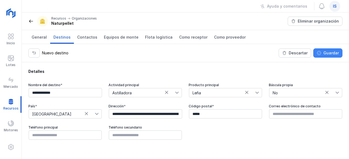
click at [330, 53] on div "Guardar" at bounding box center [331, 52] width 16 height 5
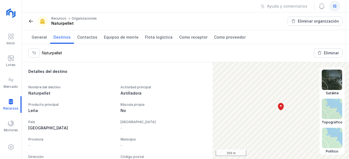
click at [338, 78] on img at bounding box center [332, 80] width 20 height 20
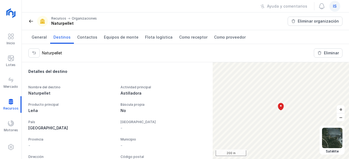
scroll to position [69, 0]
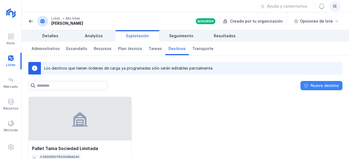
click at [328, 86] on div "Nuevo destino" at bounding box center [325, 85] width 28 height 5
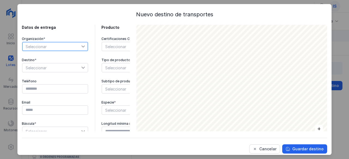
click at [47, 46] on span "Seleccionar" at bounding box center [51, 46] width 59 height 9
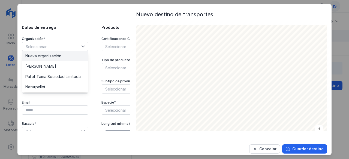
click at [44, 54] on span "Nueva organización" at bounding box center [43, 56] width 36 height 4
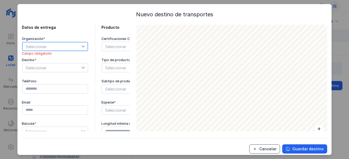
click at [270, 151] on div "Cancelar" at bounding box center [267, 149] width 17 height 5
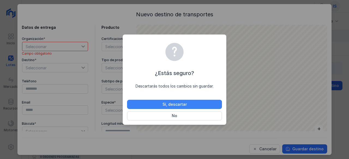
click at [163, 102] on div "Sí, descartar" at bounding box center [174, 104] width 24 height 5
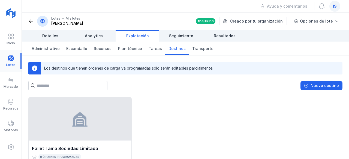
click at [15, 52] on div "Lotes" at bounding box center [11, 61] width 22 height 22
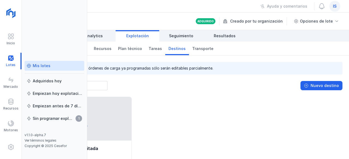
click at [170, 49] on span "Destinos" at bounding box center [176, 48] width 17 height 5
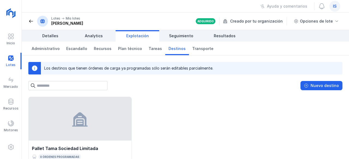
click at [28, 22] on header "Lotes Mis lotes monte roberto Adquirido Creado por tu organización Opciones de …" at bounding box center [185, 22] width 327 height 18
click at [31, 22] on span at bounding box center [30, 21] width 5 height 5
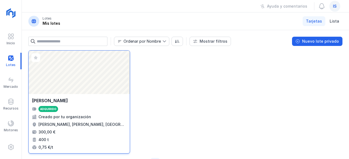
click at [92, 86] on div "Abrir lote" at bounding box center [79, 73] width 101 height 44
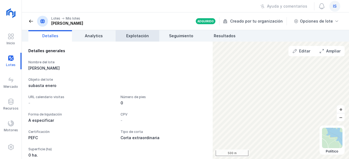
click at [152, 34] on link "Explotación" at bounding box center [138, 35] width 44 height 11
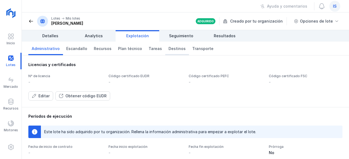
click at [173, 48] on span "Destinos" at bounding box center [176, 48] width 17 height 5
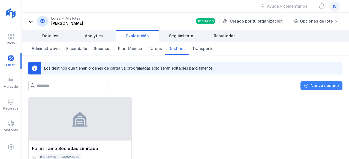
click at [317, 81] on button "Nuevo destino" at bounding box center [321, 85] width 42 height 9
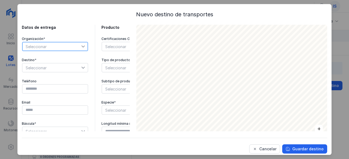
click at [54, 43] on span "Seleccionar" at bounding box center [51, 46] width 59 height 9
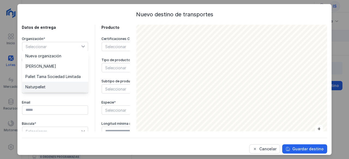
click at [46, 87] on li "Naturpellet" at bounding box center [55, 87] width 66 height 10
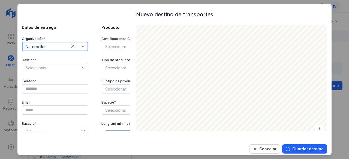
click at [47, 64] on span "Seleccionar" at bounding box center [51, 68] width 59 height 9
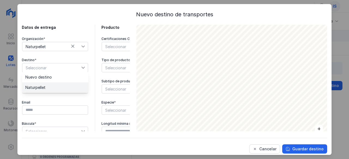
click at [45, 87] on span "Naturpellet" at bounding box center [35, 88] width 20 height 4
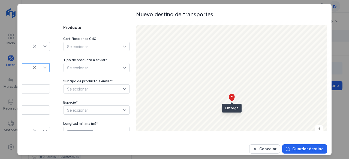
scroll to position [0, 51]
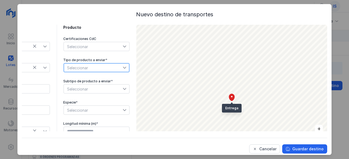
click at [77, 67] on span "Seleccionar" at bounding box center [93, 68] width 59 height 9
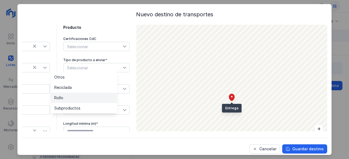
click at [63, 96] on li "Rollo" at bounding box center [84, 98] width 66 height 10
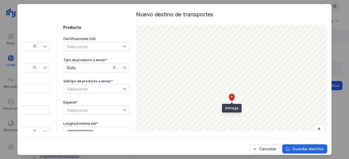
click at [64, 81] on div "Subtipo de producto a enviar *" at bounding box center [96, 81] width 67 height 4
click at [64, 87] on span "Seleccionar" at bounding box center [93, 89] width 59 height 9
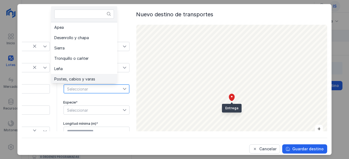
scroll to position [1, 0]
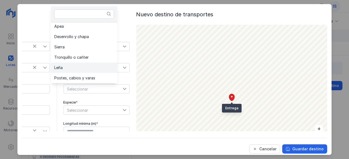
click at [71, 66] on li "Leña" at bounding box center [84, 68] width 66 height 10
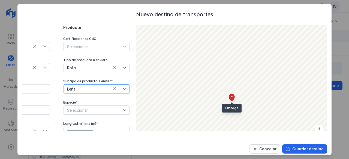
scroll to position [3, 51]
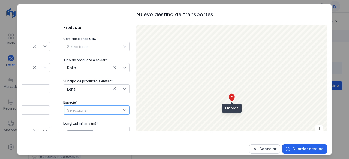
click at [72, 107] on span "Seleccionar" at bounding box center [93, 110] width 59 height 9
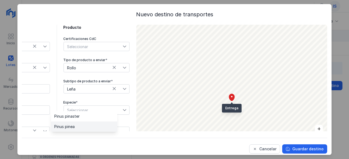
click at [70, 126] on span "Pinus pinea" at bounding box center [64, 127] width 20 height 4
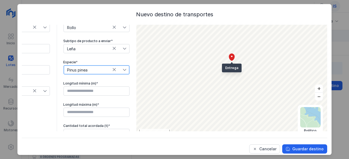
scroll to position [41, 0]
click at [75, 103] on div "Longitud máxima (m) *" at bounding box center [96, 105] width 67 height 4
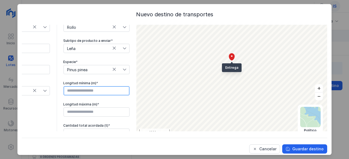
click at [75, 86] on input "text" at bounding box center [97, 90] width 66 height 9
type input "****"
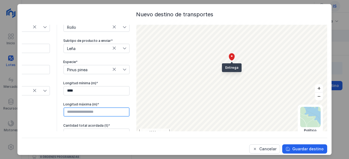
click at [72, 108] on input "text" at bounding box center [97, 112] width 66 height 9
type input "****"
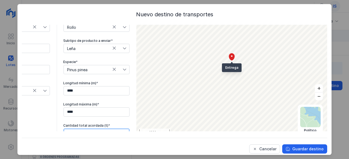
click at [67, 131] on input "text" at bounding box center [97, 133] width 66 height 9
type input "******"
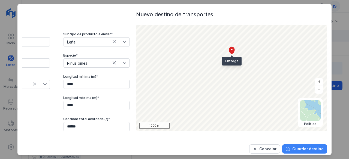
click at [303, 148] on div "Guardar destino" at bounding box center [307, 149] width 31 height 5
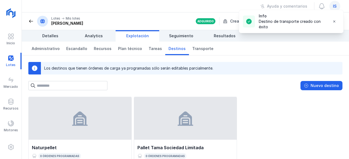
scroll to position [0, 0]
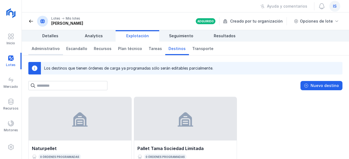
click at [45, 53] on link "Administrativo" at bounding box center [45, 49] width 35 height 14
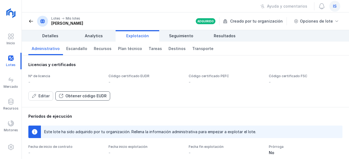
click at [79, 97] on div "Obtener código EUDR" at bounding box center [85, 96] width 41 height 5
click at [170, 46] on span "Destinos" at bounding box center [176, 48] width 17 height 5
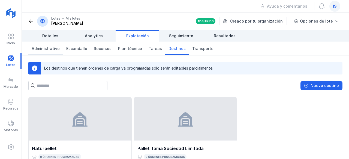
click at [43, 49] on span "Administrativo" at bounding box center [46, 48] width 28 height 5
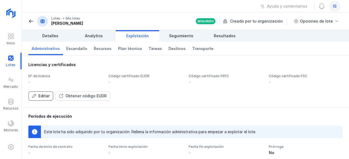
click at [47, 100] on button "Editar" at bounding box center [40, 96] width 25 height 9
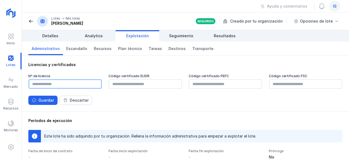
click at [34, 84] on input "text" at bounding box center [65, 84] width 73 height 9
type input "****"
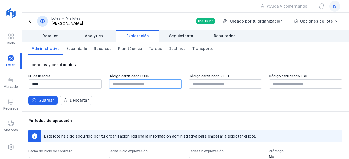
click at [120, 81] on input "text" at bounding box center [145, 84] width 73 height 9
type input "**********"
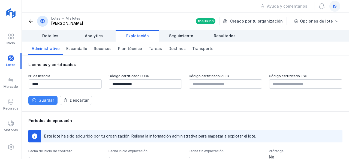
click at [45, 103] on button "Guardar" at bounding box center [42, 100] width 29 height 9
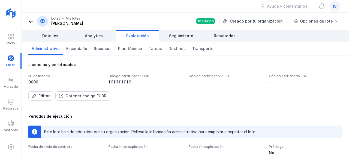
click at [147, 101] on div "Licencias y certificados Nº de licencia 0000 Código certificado EUDR 1111111111…" at bounding box center [185, 82] width 327 height 52
click at [202, 46] on span "Transporte" at bounding box center [202, 48] width 21 height 5
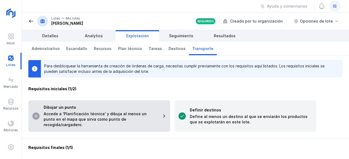
scroll to position [2, 0]
click at [70, 125] on div "Dibujar un punto Accede a 'Planificación técnica' y dibuja al menos un punto en…" at bounding box center [99, 116] width 142 height 32
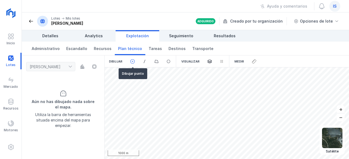
click at [130, 60] on span at bounding box center [132, 61] width 5 height 5
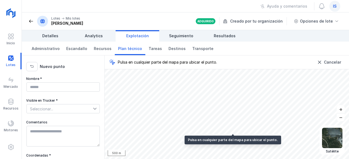
type textarea "**********"
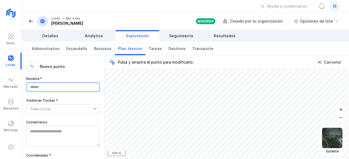
click at [62, 88] on input "Nombre *" at bounding box center [62, 87] width 73 height 9
type input "*********"
click at [69, 115] on div "**********" at bounding box center [63, 131] width 74 height 108
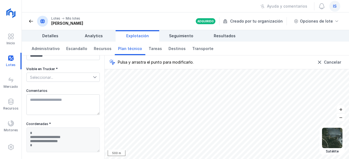
scroll to position [32, 0]
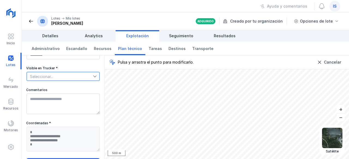
click at [63, 72] on span "Seleccionar..." at bounding box center [60, 76] width 66 height 9
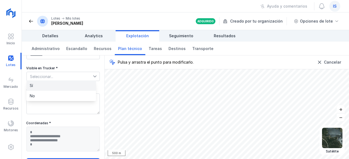
click at [52, 85] on li "Sí" at bounding box center [61, 86] width 70 height 10
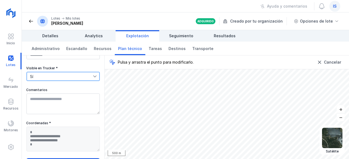
scroll to position [43, 0]
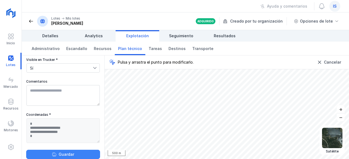
click at [67, 153] on div "Guardar" at bounding box center [67, 154] width 16 height 5
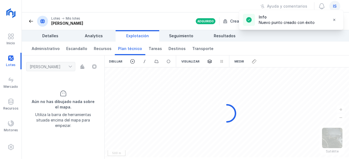
scroll to position [0, 0]
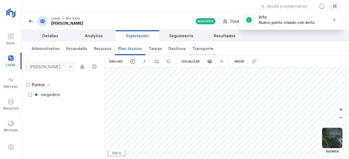
click at [198, 55] on link "Transporte" at bounding box center [203, 49] width 28 height 14
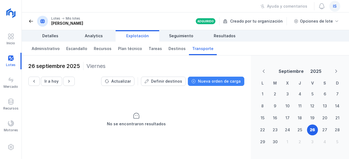
click at [227, 79] on div "Nueva orden de carga" at bounding box center [219, 81] width 43 height 5
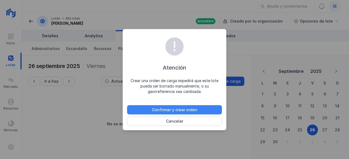
click at [189, 110] on div "Confirmar y crear orden" at bounding box center [175, 109] width 46 height 5
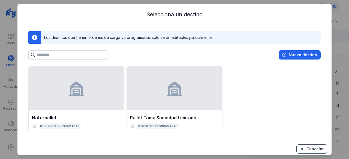
click at [315, 150] on div "Cancelar" at bounding box center [314, 149] width 17 height 5
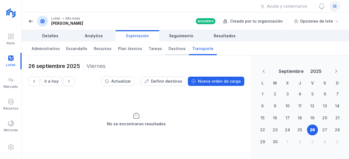
click at [179, 46] on link "Destinos" at bounding box center [177, 49] width 24 height 14
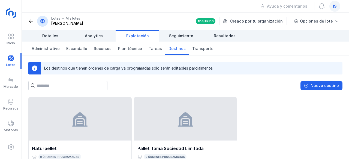
click at [10, 16] on img at bounding box center [12, 14] width 14 height 14
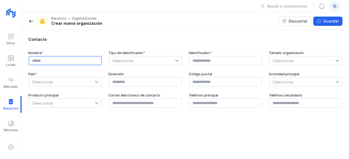
click at [47, 62] on input "text" at bounding box center [65, 60] width 73 height 9
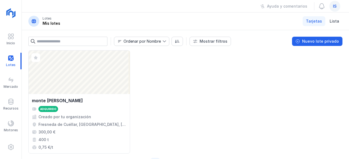
click at [336, 11] on div "is" at bounding box center [334, 6] width 11 height 11
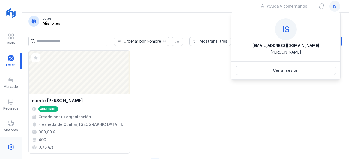
click at [4, 144] on div at bounding box center [11, 148] width 22 height 13
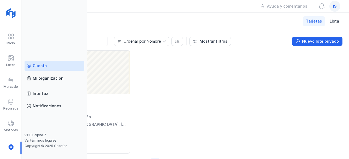
click at [47, 62] on link "Cuenta" at bounding box center [55, 66] width 60 height 10
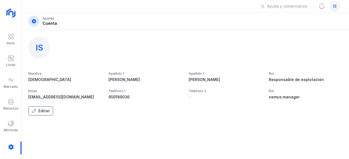
click at [40, 109] on div "Editar" at bounding box center [43, 111] width 11 height 5
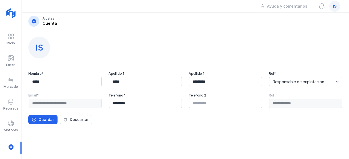
click at [41, 103] on div "**********" at bounding box center [65, 104] width 74 height 10
click at [332, 7] on div "is" at bounding box center [334, 6] width 11 height 11
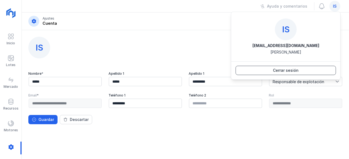
click at [299, 74] on button "Cerrar sesión" at bounding box center [286, 70] width 100 height 9
